Goal: Find specific page/section: Find specific page/section

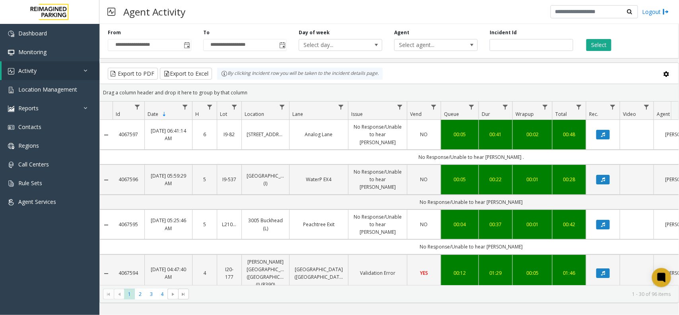
scroll to position [0, 124]
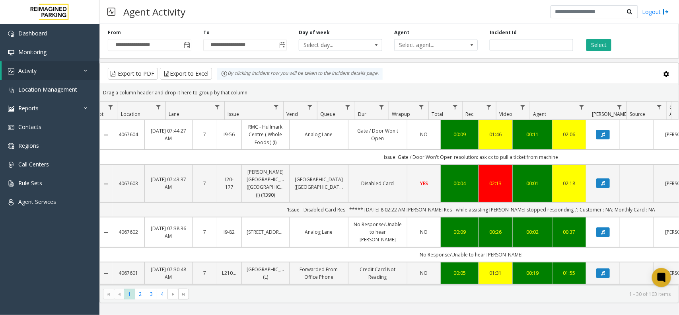
scroll to position [0, 124]
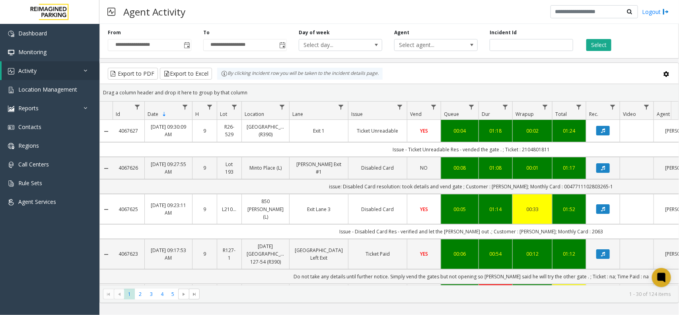
scroll to position [0, 124]
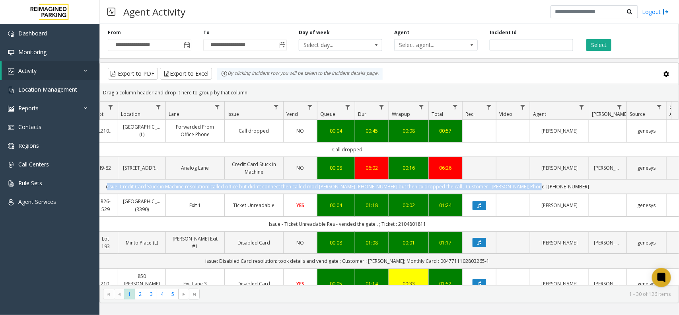
drag, startPoint x: 565, startPoint y: 188, endPoint x: 130, endPoint y: 186, distance: 435.0
click at [130, 186] on td "issue: Credit Card Stuck in Machine resolution: called office but didn't connec…" at bounding box center [348, 186] width 718 height 15
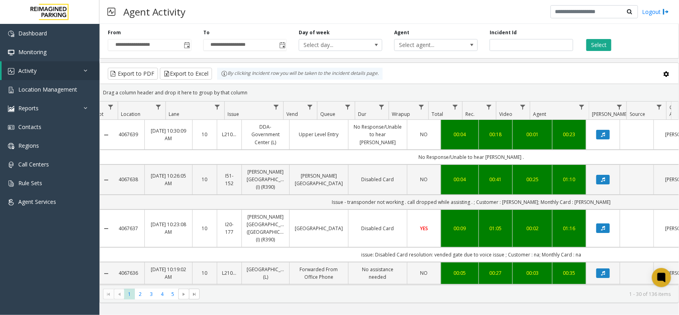
scroll to position [0, 124]
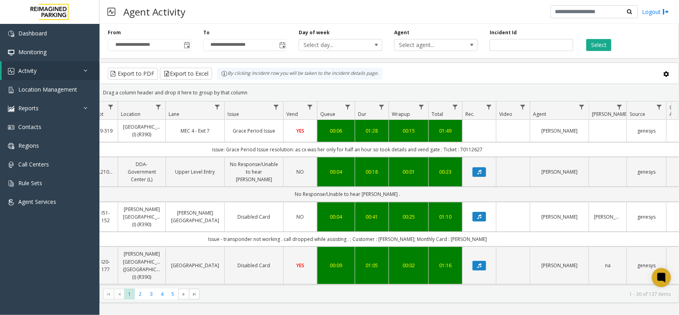
drag, startPoint x: 490, startPoint y: 156, endPoint x: 197, endPoint y: 163, distance: 293.4
click at [197, 157] on td "issue: Grace Period Issue resolution: as cx was her only for half an hour so to…" at bounding box center [348, 149] width 718 height 15
click at [200, 157] on td "issue: Grace Period Issue resolution: as cx was her only for half an hour so to…" at bounding box center [348, 149] width 718 height 15
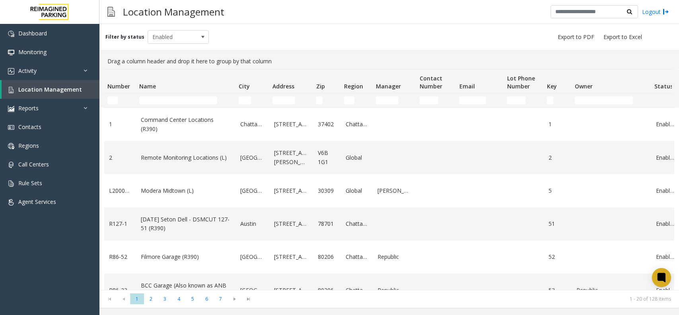
click at [180, 95] on td "Name Filter" at bounding box center [185, 100] width 99 height 14
click at [180, 100] on input "Name Filter" at bounding box center [178, 100] width 78 height 8
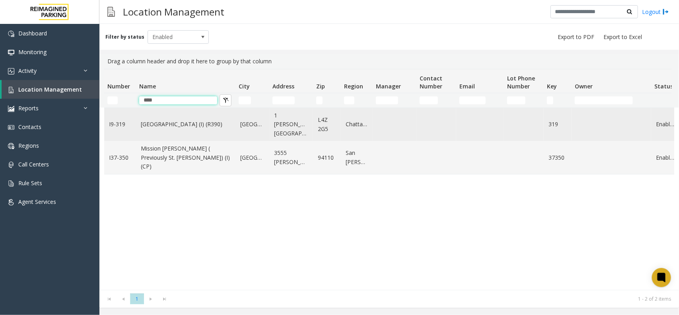
type input "****"
click at [267, 124] on td "Mississauga" at bounding box center [253, 124] width 34 height 33
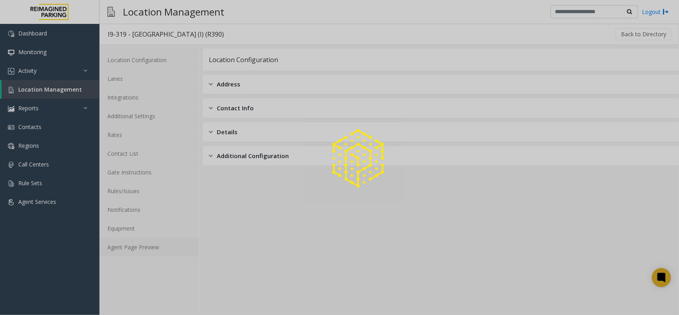
click at [157, 250] on link "Agent Page Preview" at bounding box center [148, 247] width 99 height 19
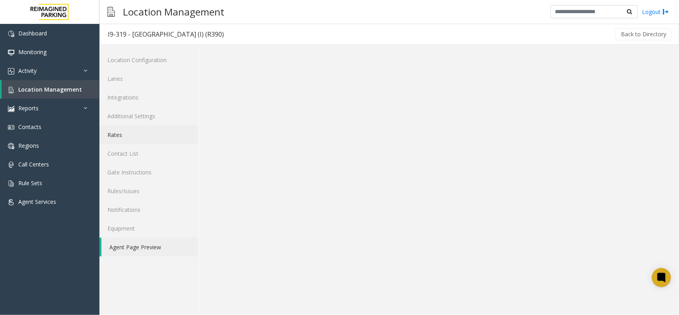
click at [138, 130] on link "Rates" at bounding box center [148, 134] width 99 height 19
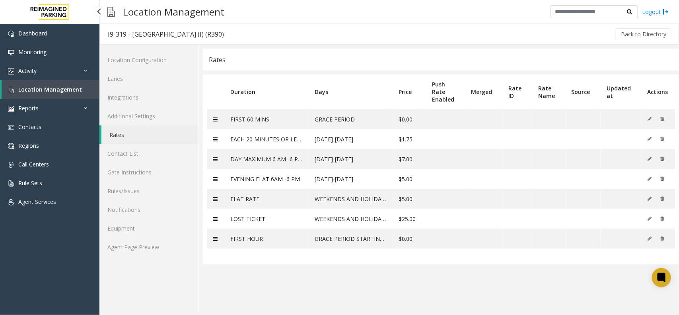
click at [74, 92] on span "Location Management" at bounding box center [50, 90] width 64 height 8
